Goal: Task Accomplishment & Management: Use online tool/utility

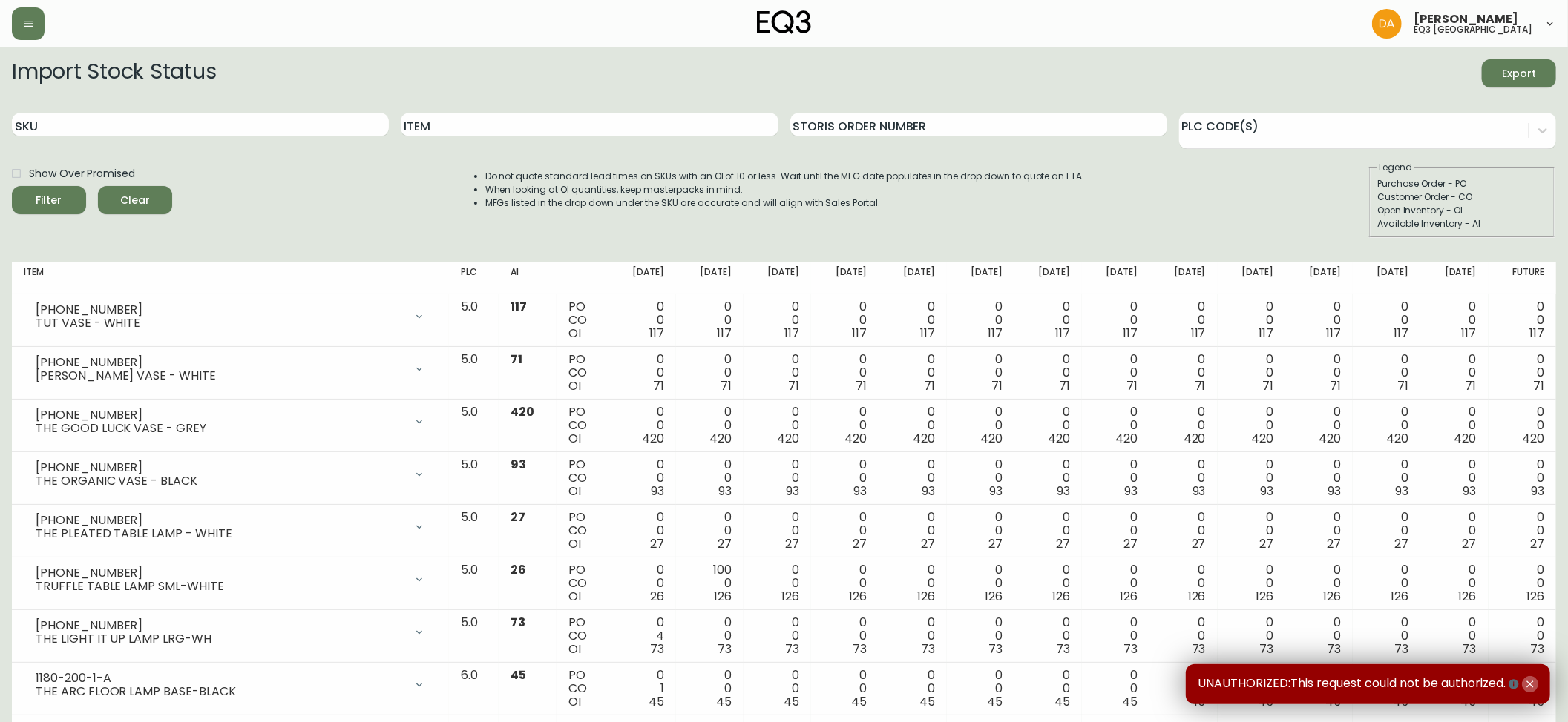
click at [1532, 686] on icon "button" at bounding box center [1530, 684] width 7 height 7
